Goal: Find specific page/section: Find specific page/section

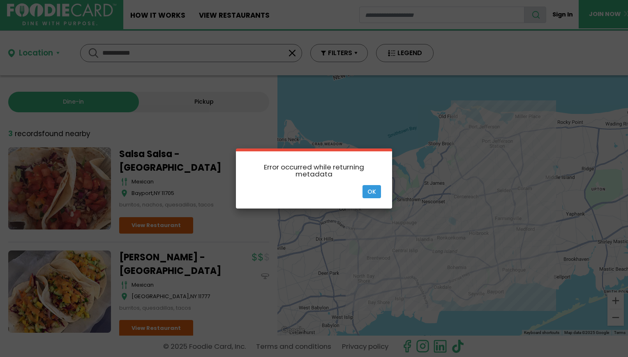
click at [149, 69] on div "× Error occurred while returning metadata Ok" at bounding box center [314, 178] width 628 height 357
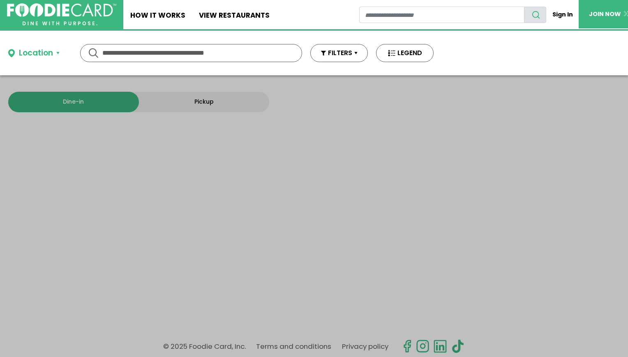
click at [171, 51] on input "text" at bounding box center [190, 52] width 177 height 17
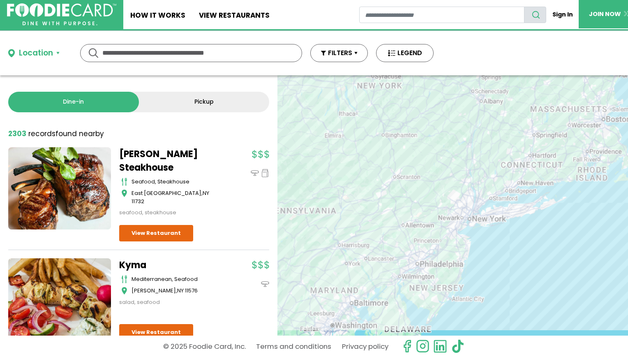
type input "*"
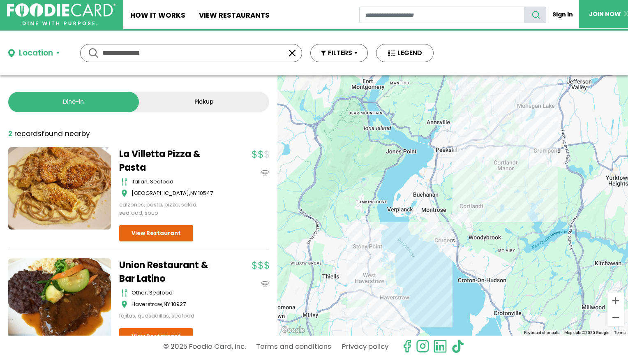
type input "**********"
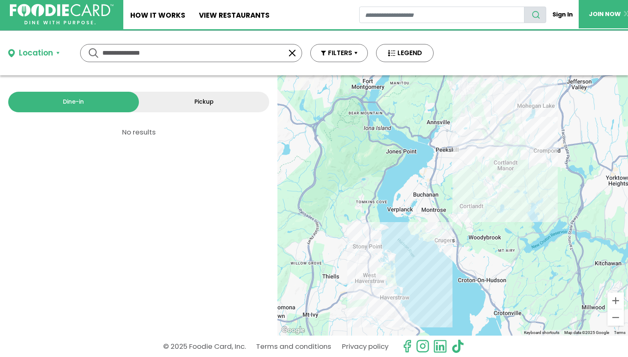
click at [50, 24] on img at bounding box center [61, 14] width 104 height 21
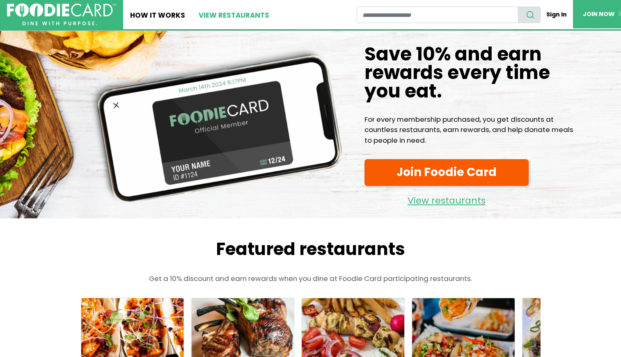
click at [215, 15] on link "View restaurants" at bounding box center [234, 14] width 85 height 29
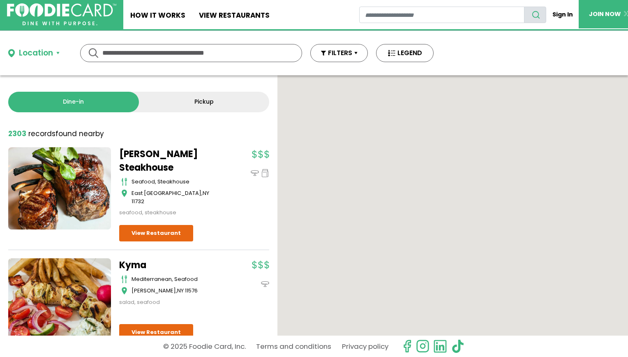
click at [181, 53] on input "text" at bounding box center [190, 52] width 177 height 17
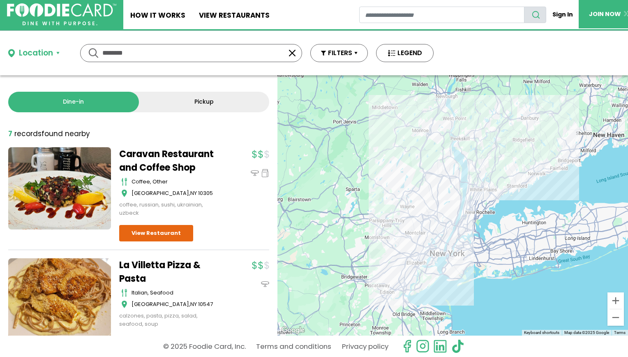
type input "********"
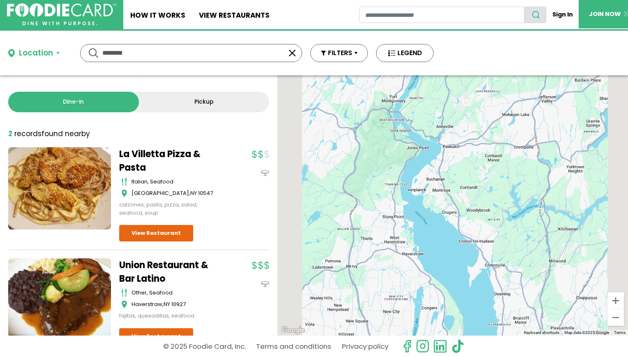
scroll to position [25, 0]
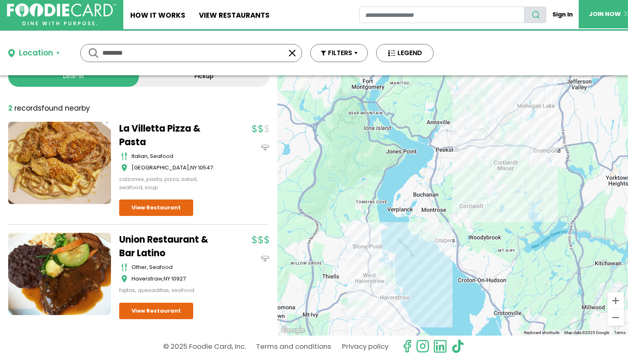
click at [25, 53] on div "Location" at bounding box center [36, 53] width 34 height 12
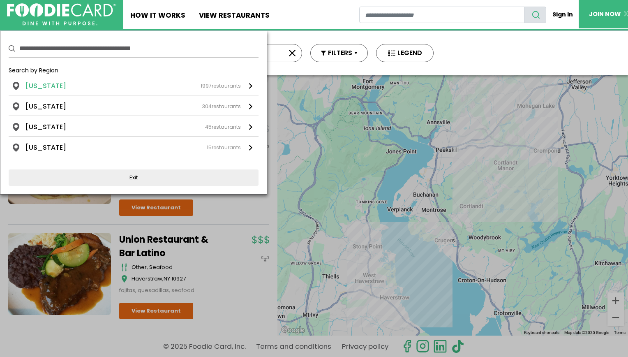
click at [107, 82] on div "New York 1997 restaurants" at bounding box center [132, 86] width 215 height 10
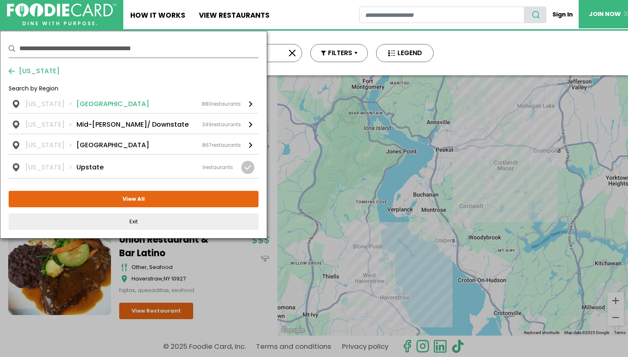
click at [114, 102] on div "New York Long Island 880 restaurants" at bounding box center [132, 104] width 215 height 10
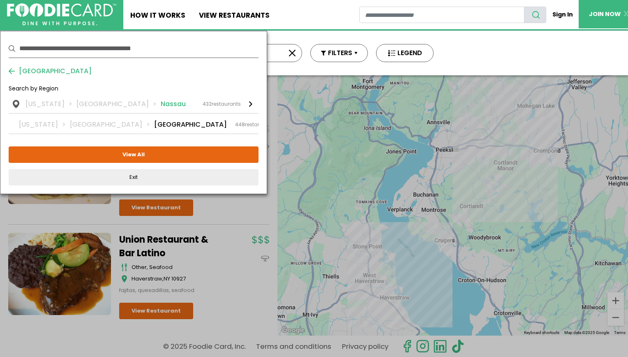
click at [166, 108] on div "New York Long Island Nassau 432 restaurants" at bounding box center [132, 104] width 215 height 10
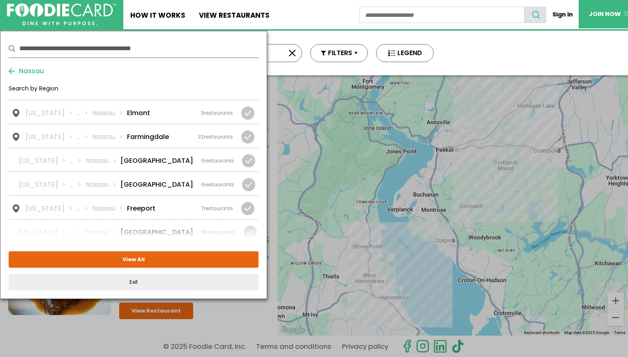
scroll to position [221, 0]
click at [155, 131] on li "Farmingdale" at bounding box center [148, 136] width 42 height 10
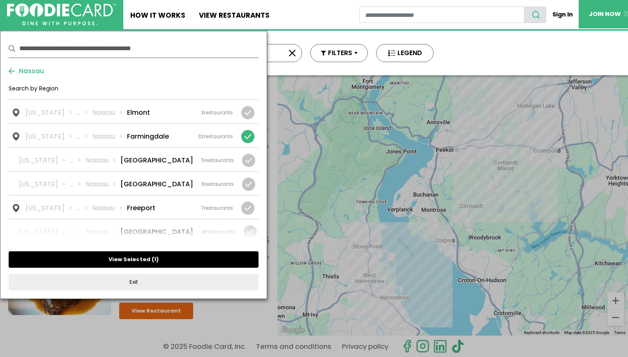
click at [155, 258] on button "View Selected ( 1 )" at bounding box center [134, 259] width 250 height 16
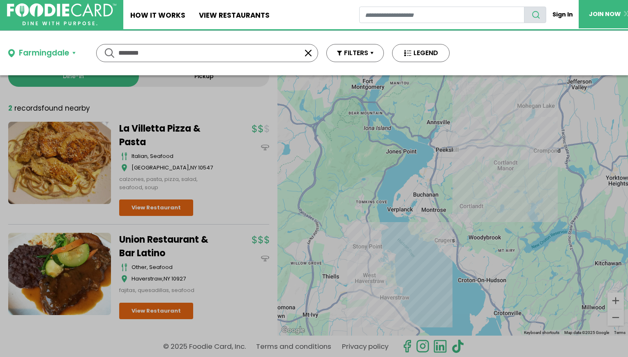
scroll to position [0, 0]
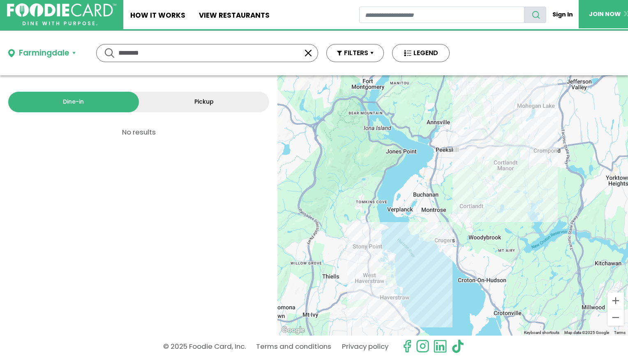
click at [308, 52] on button "button" at bounding box center [308, 53] width 10 height 10
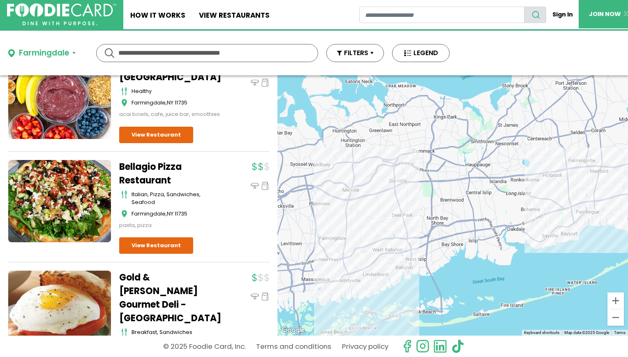
scroll to position [3268, 0]
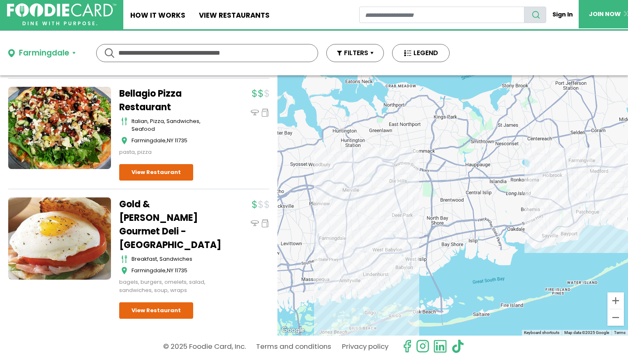
click at [61, 58] on div "Farmingdale" at bounding box center [44, 53] width 50 height 12
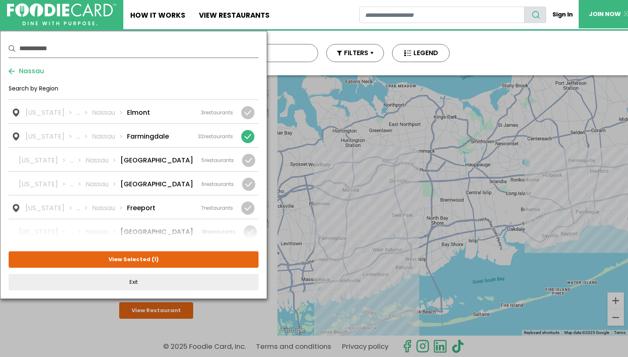
click at [23, 67] on span "Nassau" at bounding box center [29, 71] width 29 height 10
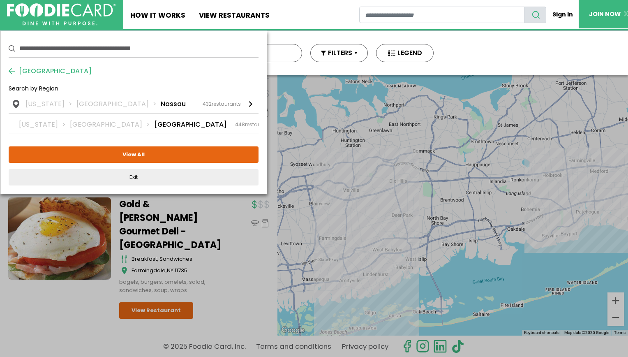
click at [40, 66] on span "Long Island" at bounding box center [53, 71] width 77 height 10
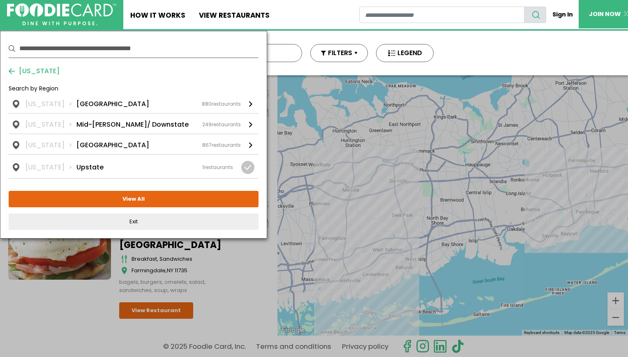
click at [40, 66] on span "New York" at bounding box center [37, 71] width 45 height 10
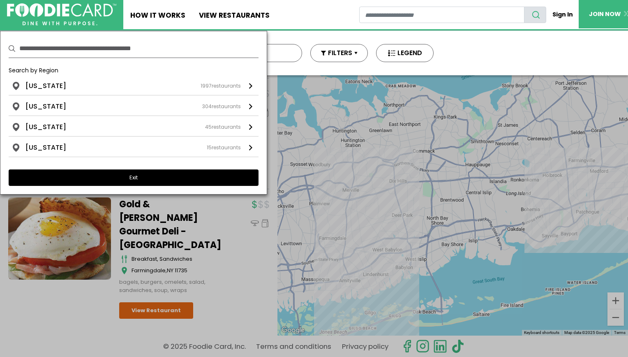
click at [100, 176] on button "Exit" at bounding box center [134, 177] width 250 height 16
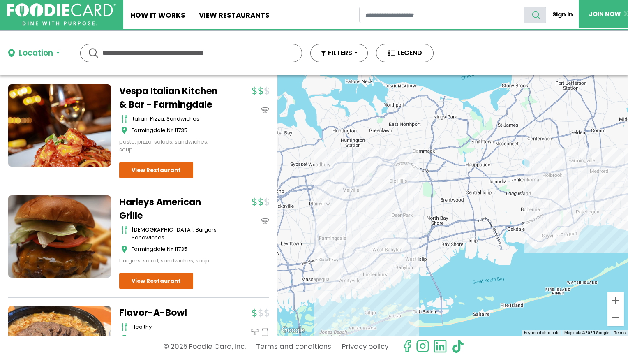
scroll to position [2381, 0]
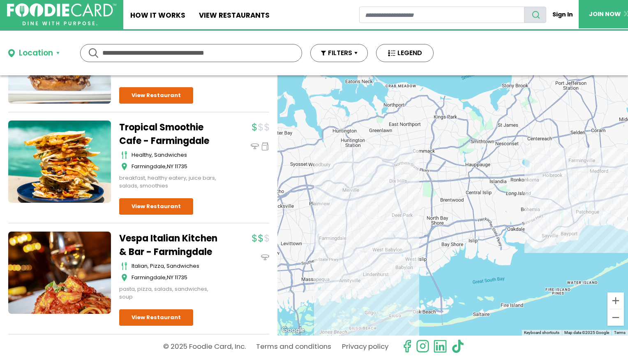
click at [55, 46] on div "Location Use my current location Search by Region New York 1997 restaurants New…" at bounding box center [221, 53] width 442 height 44
click at [43, 21] on img at bounding box center [61, 14] width 104 height 21
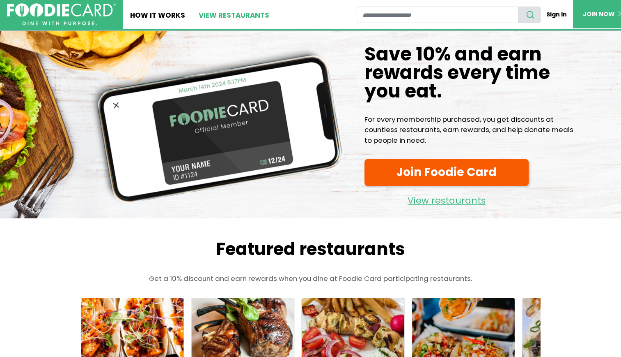
click at [237, 16] on link "View restaurants" at bounding box center [234, 14] width 85 height 29
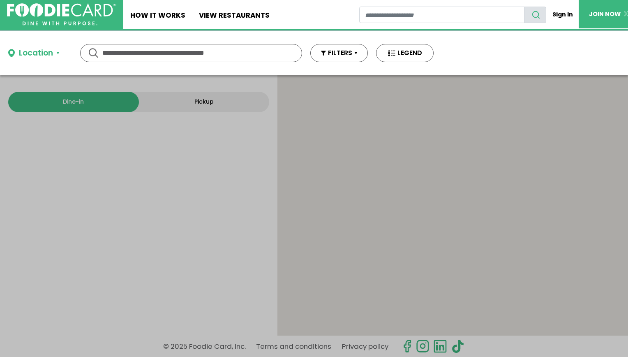
click at [202, 55] on input "text" at bounding box center [190, 52] width 177 height 17
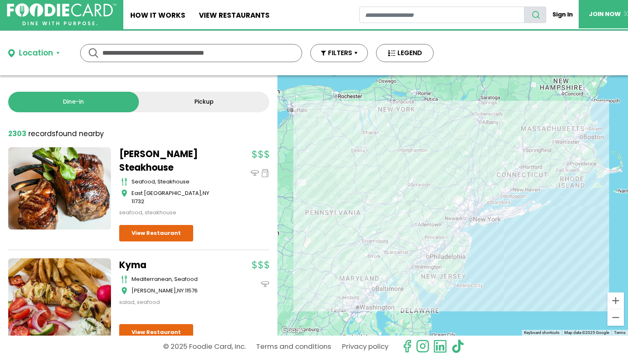
click at [147, 52] on input "text" at bounding box center [190, 52] width 177 height 17
type input "***"
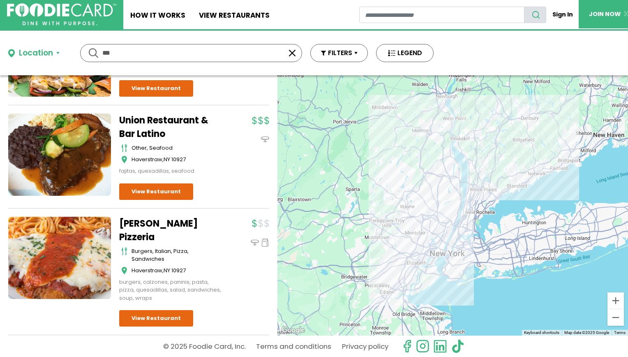
scroll to position [560, 0]
